Goal: Find specific page/section: Find specific page/section

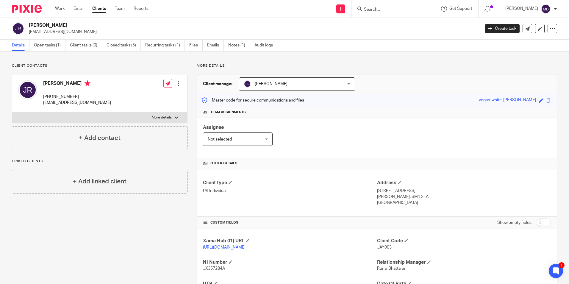
click at [380, 10] on input "Search" at bounding box center [391, 9] width 54 height 5
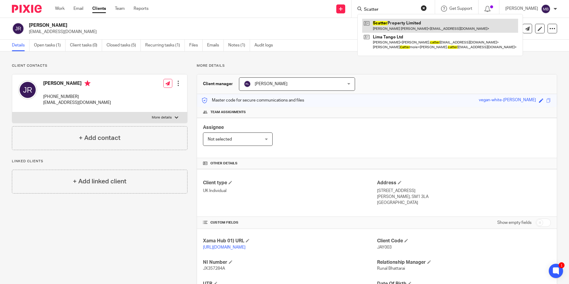
click at [437, 24] on link at bounding box center [440, 26] width 156 height 14
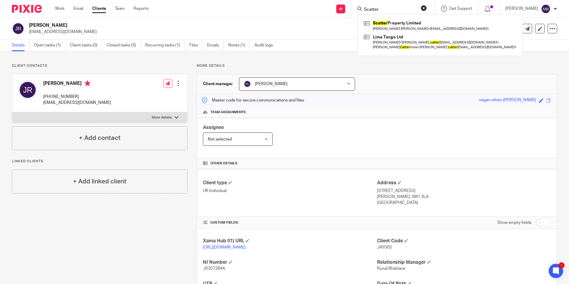
click at [384, 11] on input "Scatter" at bounding box center [391, 9] width 54 height 5
type input "P"
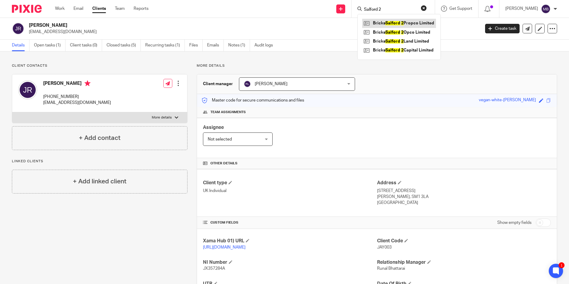
type input "Salford 2"
click at [408, 25] on link at bounding box center [399, 23] width 74 height 9
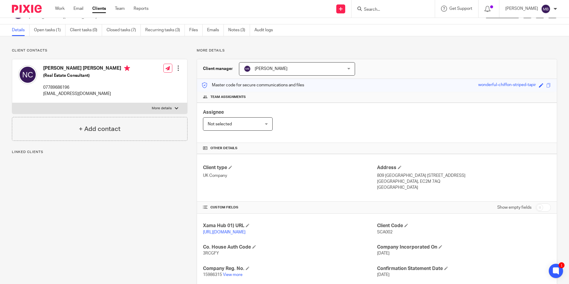
scroll to position [79, 0]
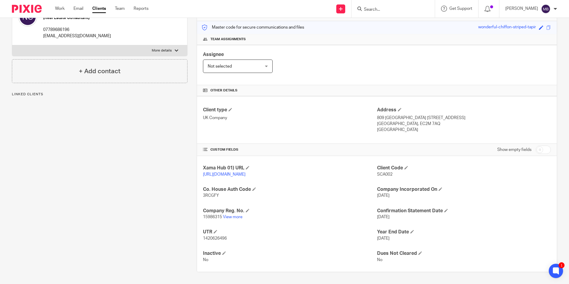
click at [231, 220] on div "Xama Hub 01) URL https://platform.xamatech.com/portal/crm/clients/00c84a00-7f1d…" at bounding box center [377, 214] width 360 height 116
click at [237, 217] on link "View more" at bounding box center [233, 217] width 20 height 4
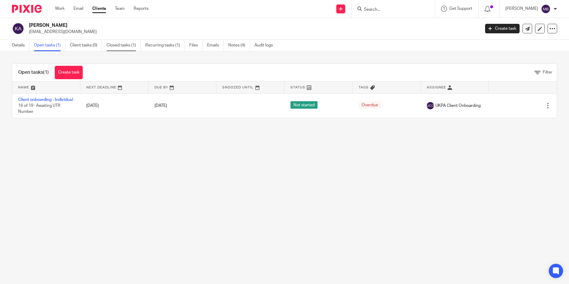
click at [130, 49] on link "Closed tasks (1)" at bounding box center [124, 46] width 34 height 12
